Goal: Check status: Check status

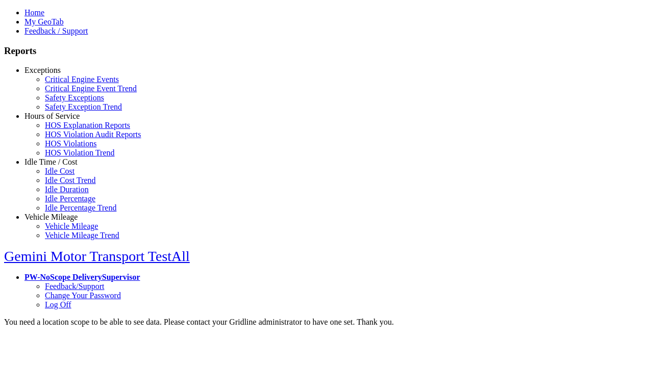
click at [59, 74] on link "Exceptions" at bounding box center [42, 70] width 36 height 9
click at [66, 84] on link "Critical Engine Events" at bounding box center [82, 79] width 74 height 9
type input "*********"
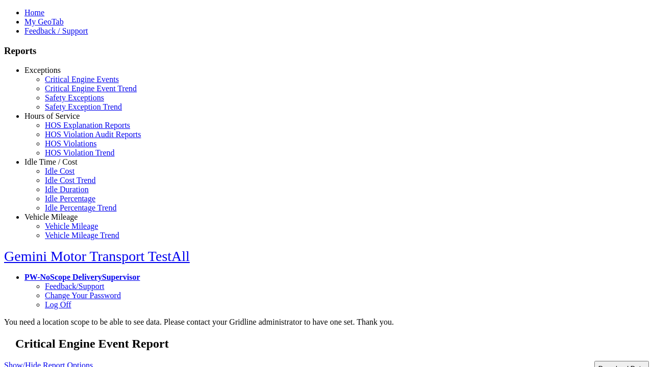
type input "**********"
